Goal: Information Seeking & Learning: Learn about a topic

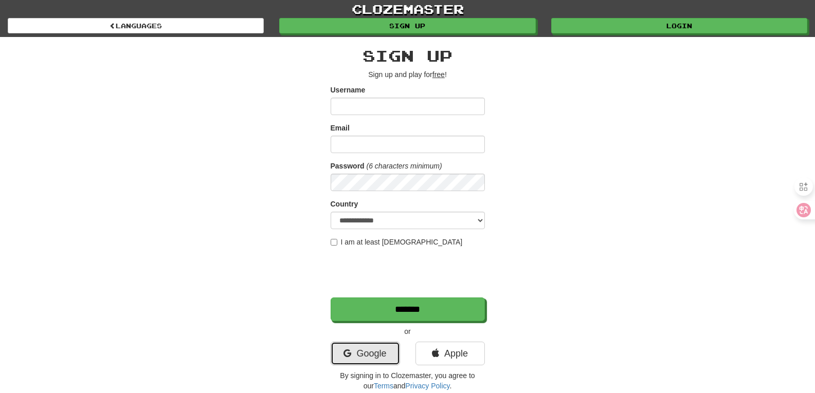
click at [370, 353] on link "Google" at bounding box center [365, 354] width 69 height 24
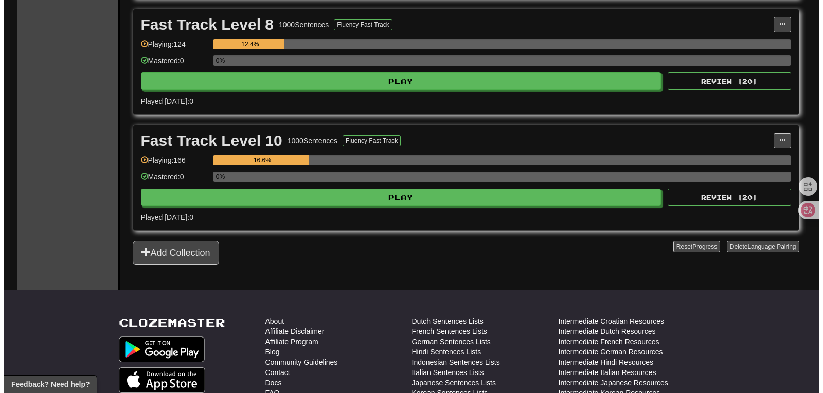
scroll to position [447, 0]
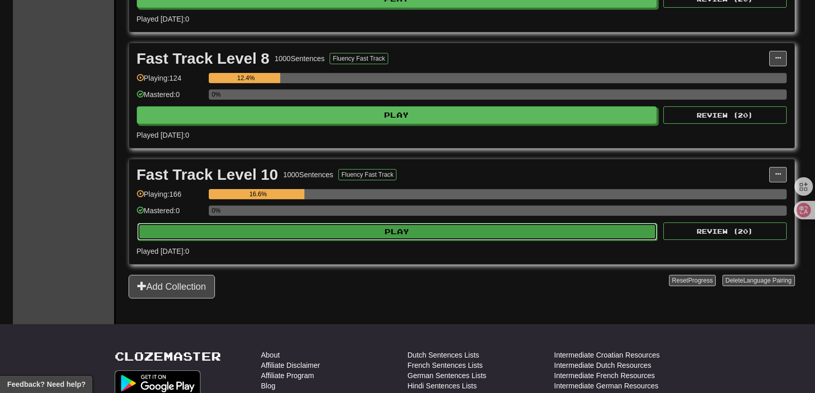
click at [478, 227] on button "Play" at bounding box center [397, 231] width 521 height 17
select select "**"
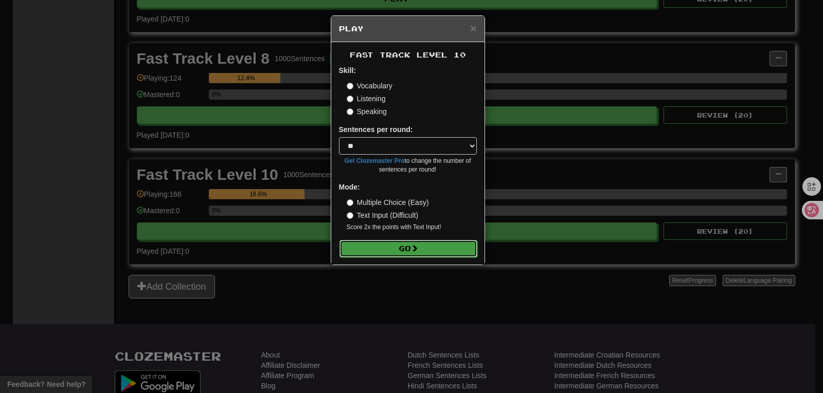
click at [442, 251] on button "Go" at bounding box center [408, 248] width 138 height 17
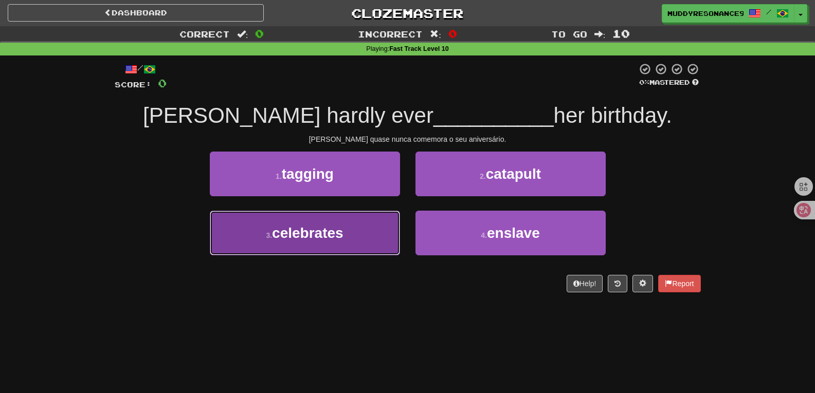
click at [362, 245] on button "3 . celebrates" at bounding box center [305, 233] width 190 height 45
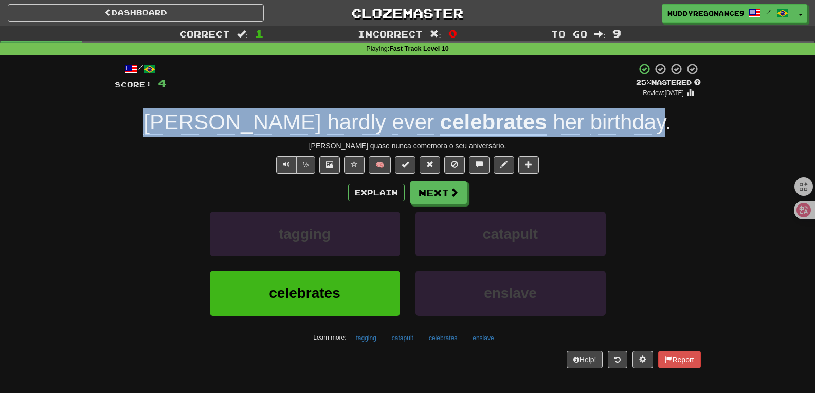
drag, startPoint x: 601, startPoint y: 125, endPoint x: 216, endPoint y: 113, distance: 386.0
click at [216, 113] on div "[PERSON_NAME] hardly ever celebrates her birthday ." at bounding box center [408, 123] width 586 height 28
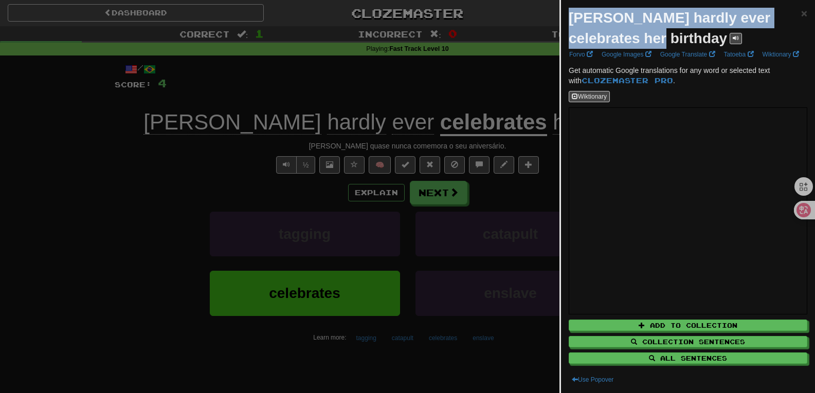
drag, startPoint x: 623, startPoint y: 42, endPoint x: 559, endPoint y: 17, distance: 68.2
click at [559, 17] on body "Dashboard Clozemaster MuddyResonance9166 / Toggle Dropdown Dashboard Leaderboar…" at bounding box center [407, 379] width 815 height 759
copy body "[PERSON_NAME] hardly ever celebrates her birthday"
click at [801, 13] on span "×" at bounding box center [804, 13] width 6 height 12
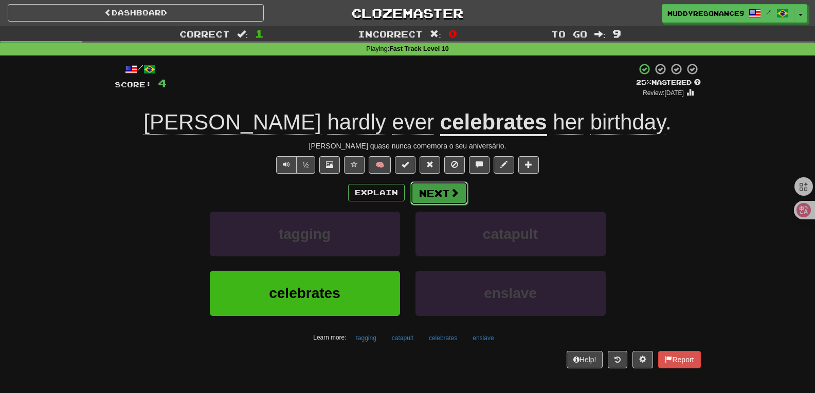
click at [455, 194] on span at bounding box center [454, 192] width 9 height 9
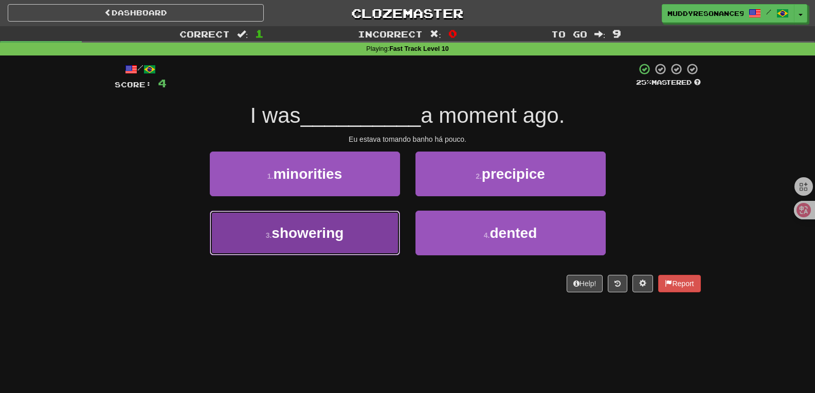
click at [365, 227] on button "3 . showering" at bounding box center [305, 233] width 190 height 45
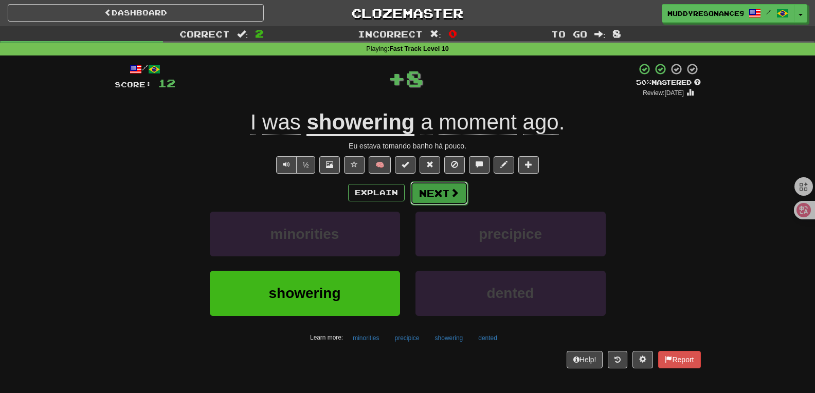
click at [434, 186] on button "Next" at bounding box center [439, 194] width 58 height 24
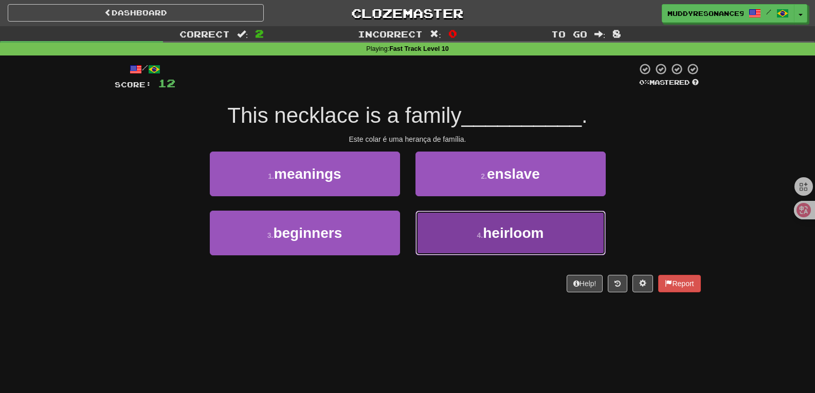
click at [489, 240] on span "heirloom" at bounding box center [513, 233] width 61 height 16
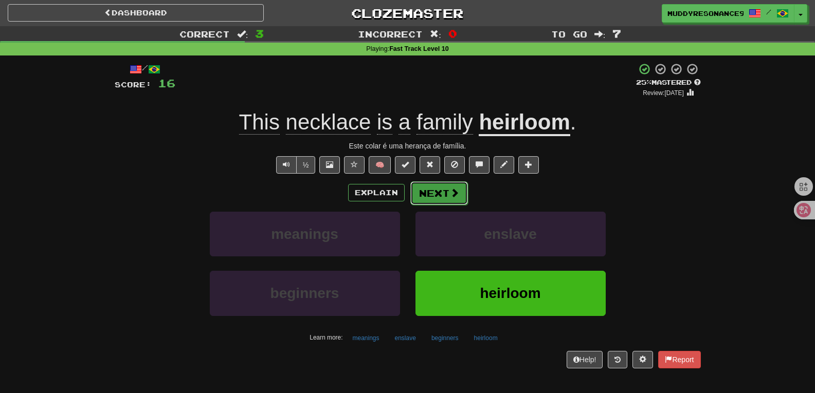
click at [451, 191] on span at bounding box center [454, 192] width 9 height 9
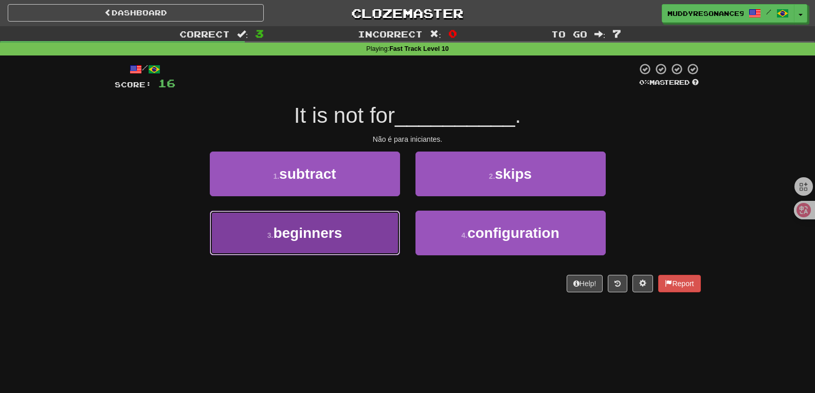
click at [367, 222] on button "3 . beginners" at bounding box center [305, 233] width 190 height 45
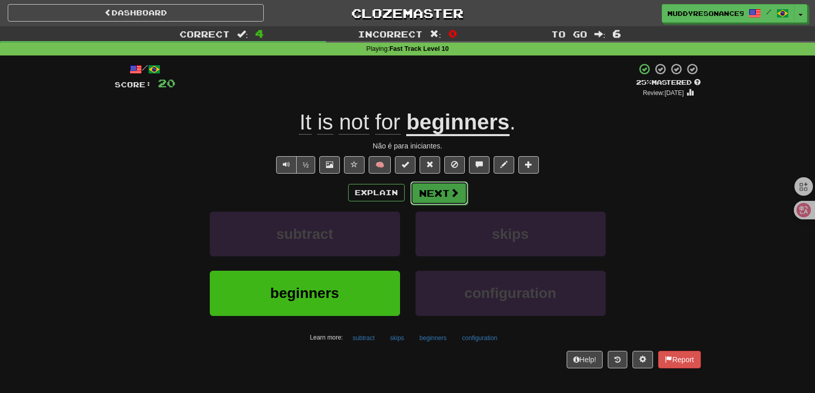
click at [438, 190] on button "Next" at bounding box center [439, 194] width 58 height 24
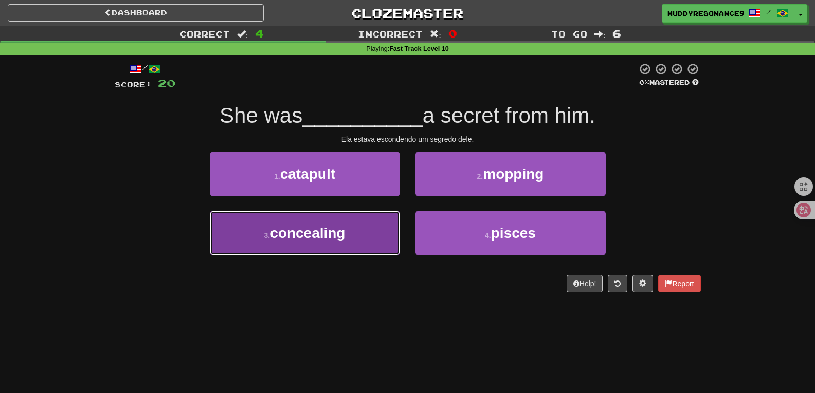
click at [370, 231] on button "3 . concealing" at bounding box center [305, 233] width 190 height 45
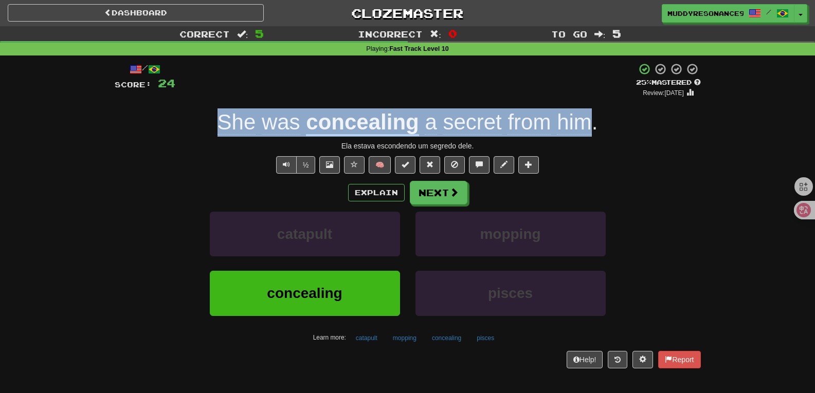
drag, startPoint x: 593, startPoint y: 130, endPoint x: 222, endPoint y: 122, distance: 370.9
click at [222, 122] on div "She was concealing a secret from him ." at bounding box center [408, 123] width 586 height 28
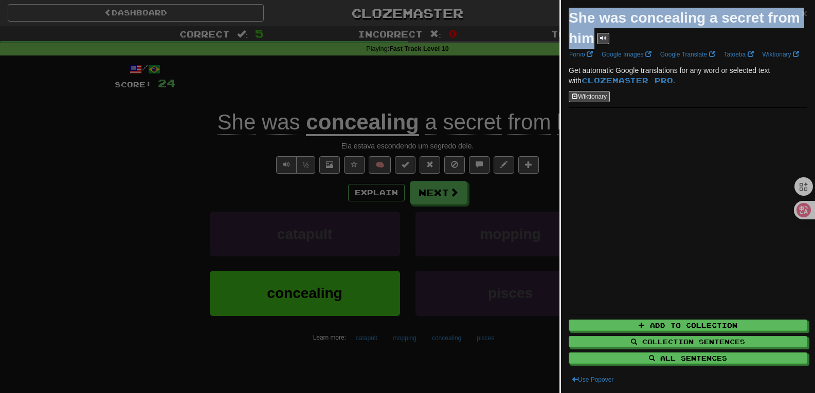
drag, startPoint x: 570, startPoint y: 13, endPoint x: 632, endPoint y: 45, distance: 69.0
click at [632, 45] on div "She was concealing a secret from him" at bounding box center [685, 28] width 232 height 41
copy strong "She was concealing a secret from him"
click at [801, 13] on span "×" at bounding box center [804, 13] width 6 height 12
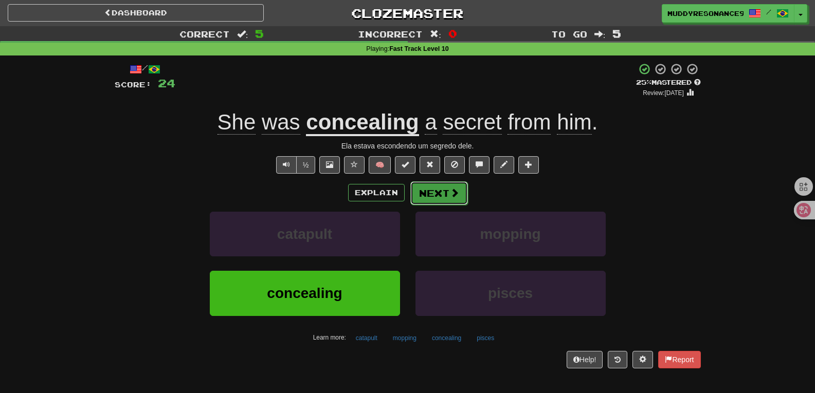
click at [443, 193] on button "Next" at bounding box center [439, 194] width 58 height 24
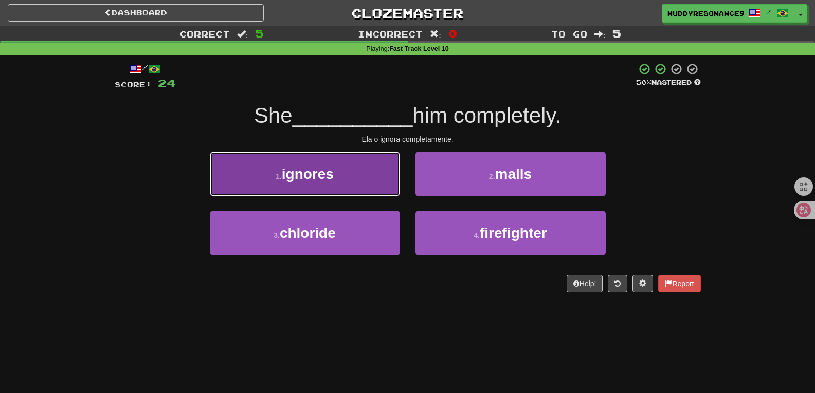
click at [363, 166] on button "1 . ignores" at bounding box center [305, 174] width 190 height 45
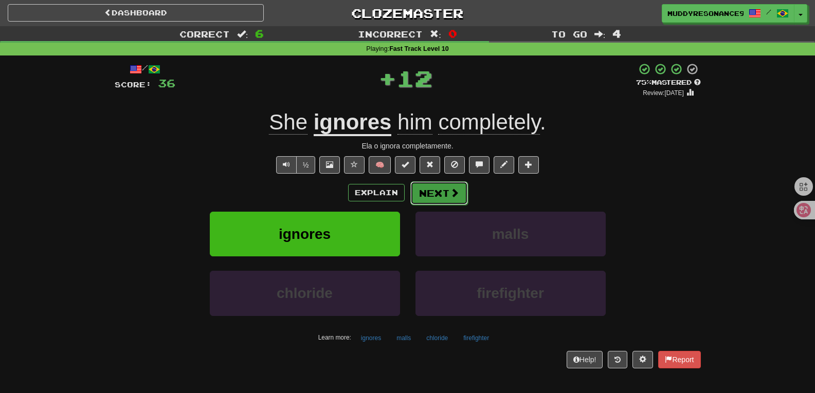
click at [445, 190] on button "Next" at bounding box center [439, 194] width 58 height 24
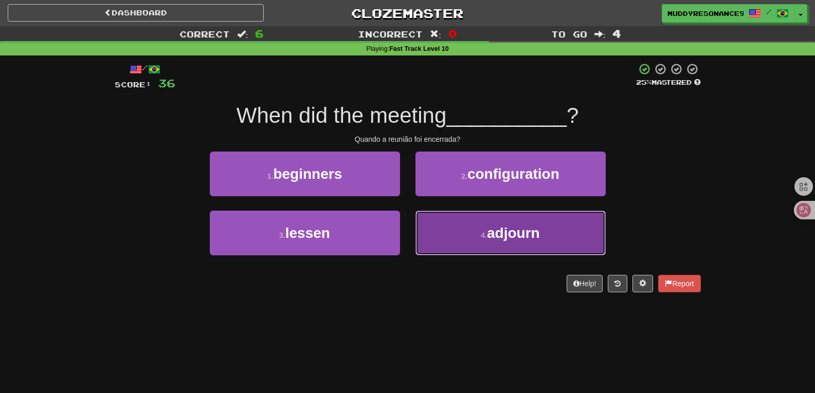
click at [492, 238] on span "adjourn" at bounding box center [513, 233] width 53 height 16
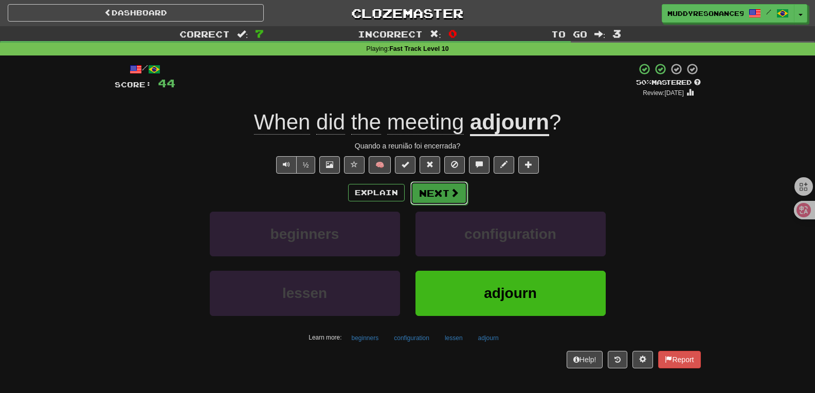
click at [440, 193] on button "Next" at bounding box center [439, 194] width 58 height 24
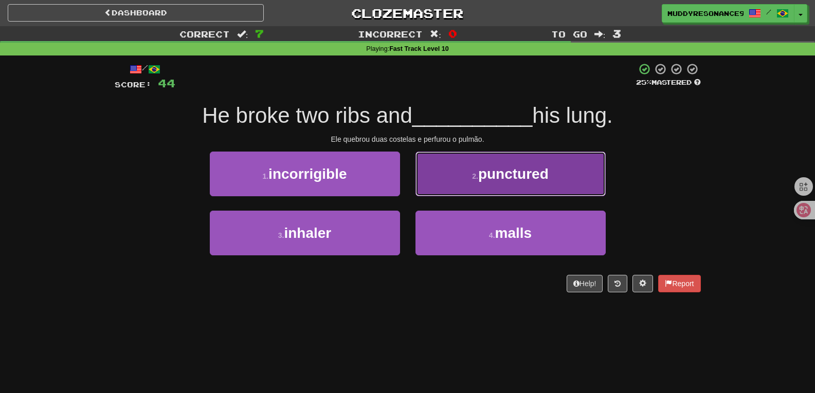
click at [508, 192] on button "2 . punctured" at bounding box center [511, 174] width 190 height 45
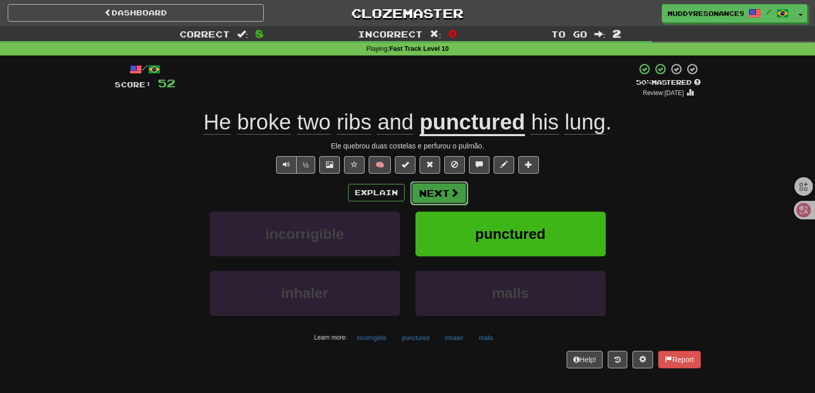
click at [446, 194] on button "Next" at bounding box center [439, 194] width 58 height 24
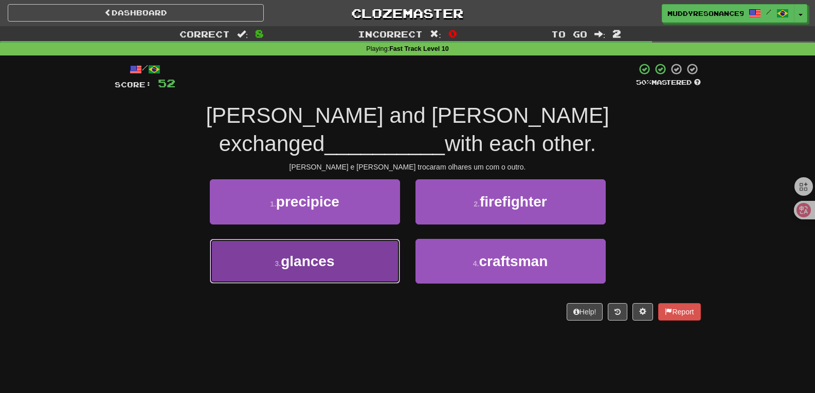
click at [377, 239] on button "3 . glances" at bounding box center [305, 261] width 190 height 45
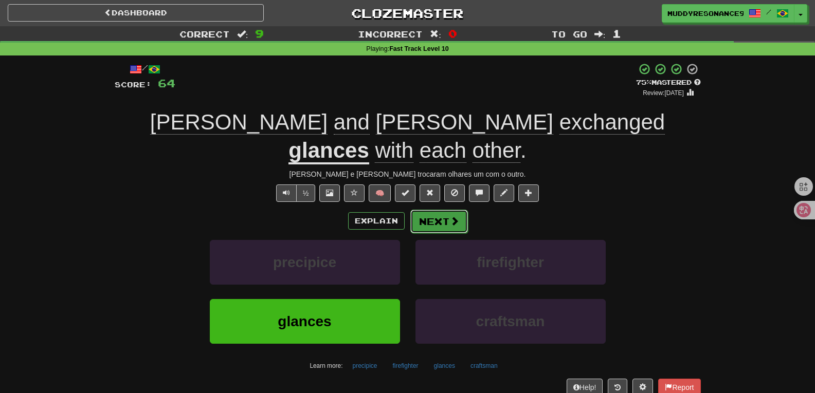
click at [440, 210] on button "Next" at bounding box center [439, 222] width 58 height 24
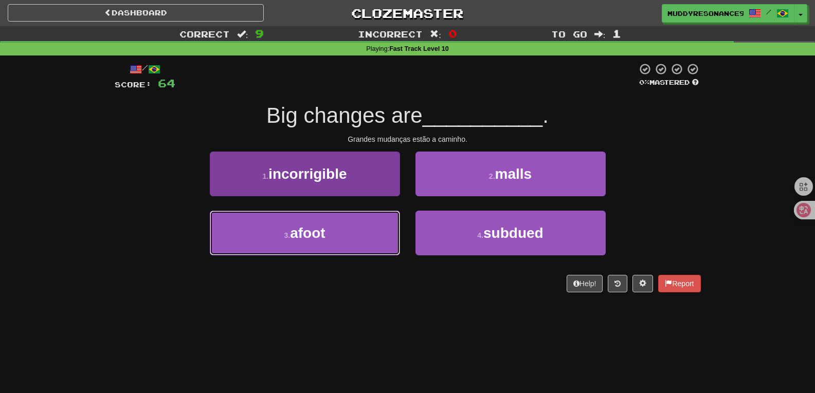
click at [337, 236] on button "3 . afoot" at bounding box center [305, 233] width 190 height 45
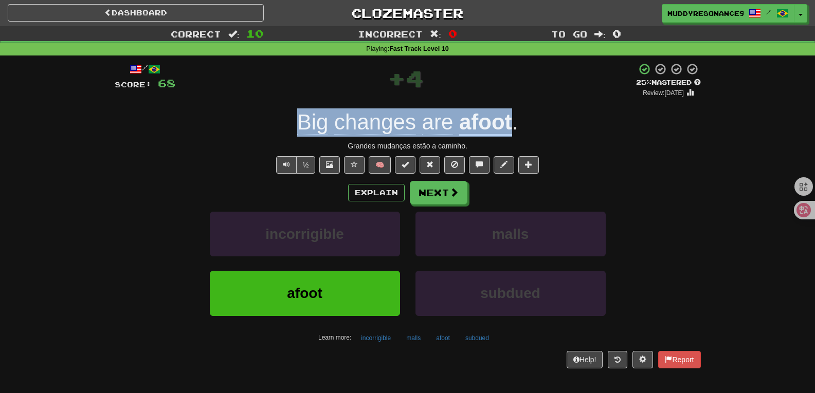
drag, startPoint x: 514, startPoint y: 126, endPoint x: 303, endPoint y: 126, distance: 210.9
click at [303, 126] on div "Big changes are afoot ." at bounding box center [408, 123] width 586 height 28
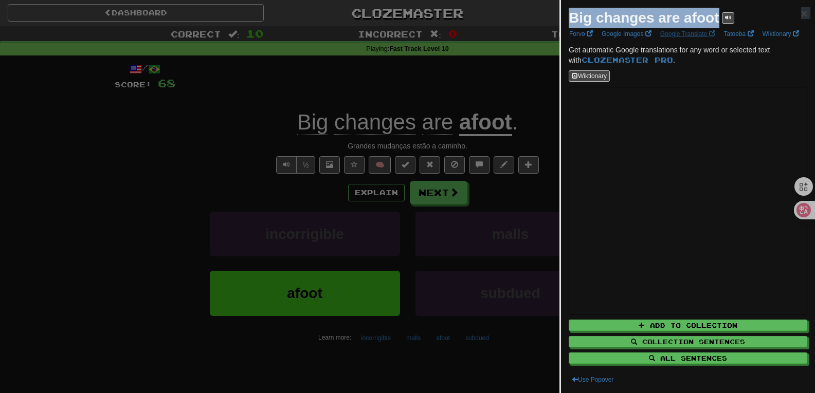
drag, startPoint x: 572, startPoint y: 17, endPoint x: 705, endPoint y: 29, distance: 133.2
click at [705, 29] on div "Big changes are afoot × Forvo Google Images Google Translate Tatoeba Wiktionary…" at bounding box center [688, 196] width 254 height 393
copy div "Big changes are afoot × Forvo Google Images Google Translate Tatoeba Wiktionary"
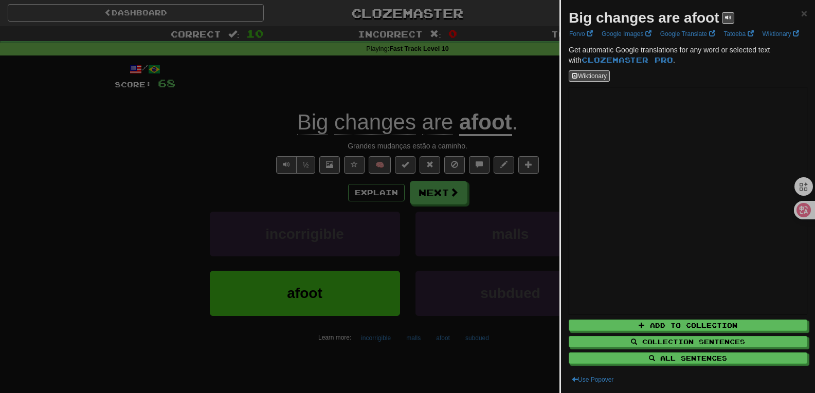
click at [447, 111] on div at bounding box center [407, 196] width 815 height 393
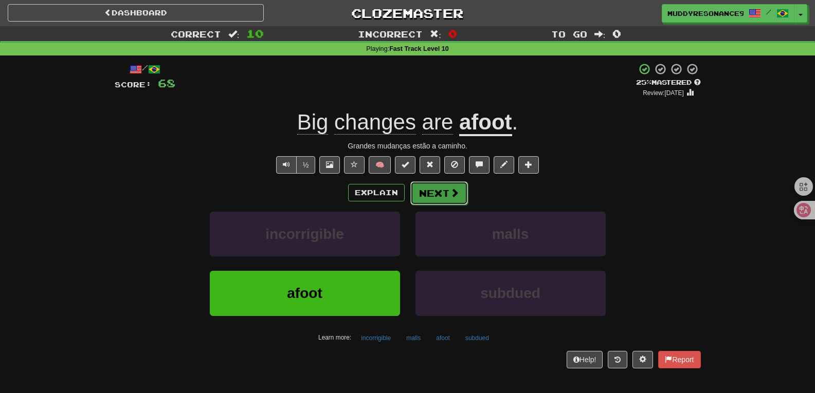
click at [438, 194] on button "Next" at bounding box center [439, 194] width 58 height 24
